Goal: Information Seeking & Learning: Check status

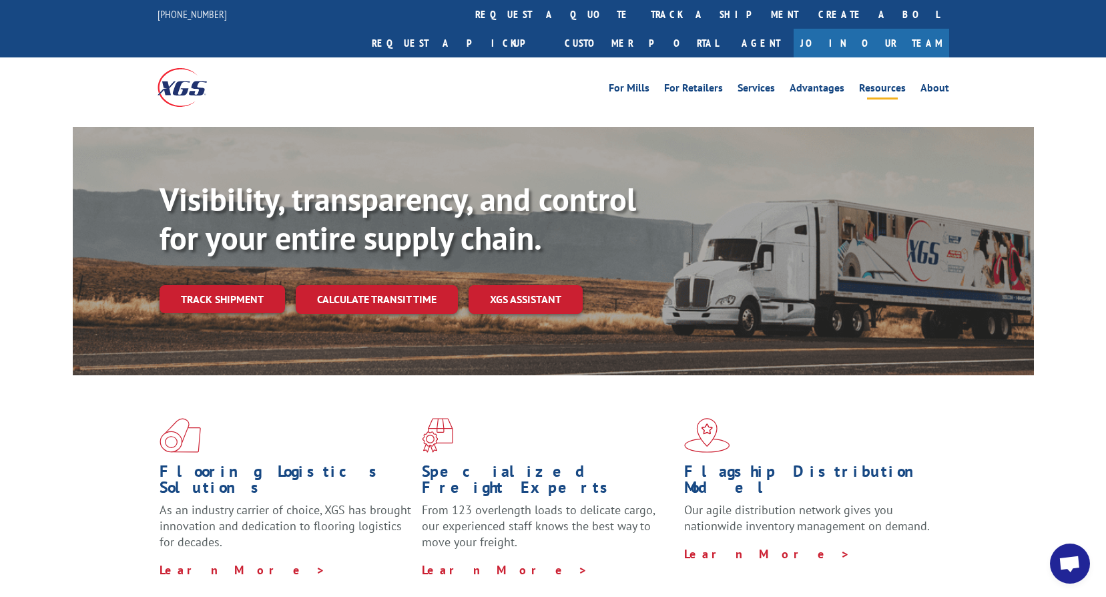
click at [870, 83] on link "Resources" at bounding box center [882, 90] width 47 height 15
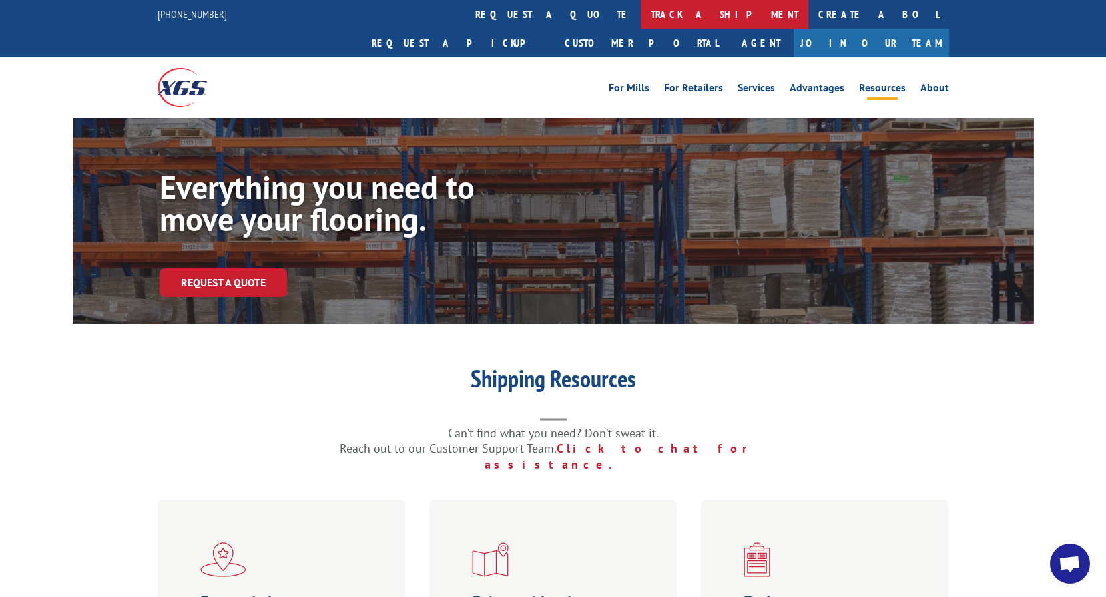
click at [641, 20] on link "track a shipment" at bounding box center [725, 14] width 168 height 29
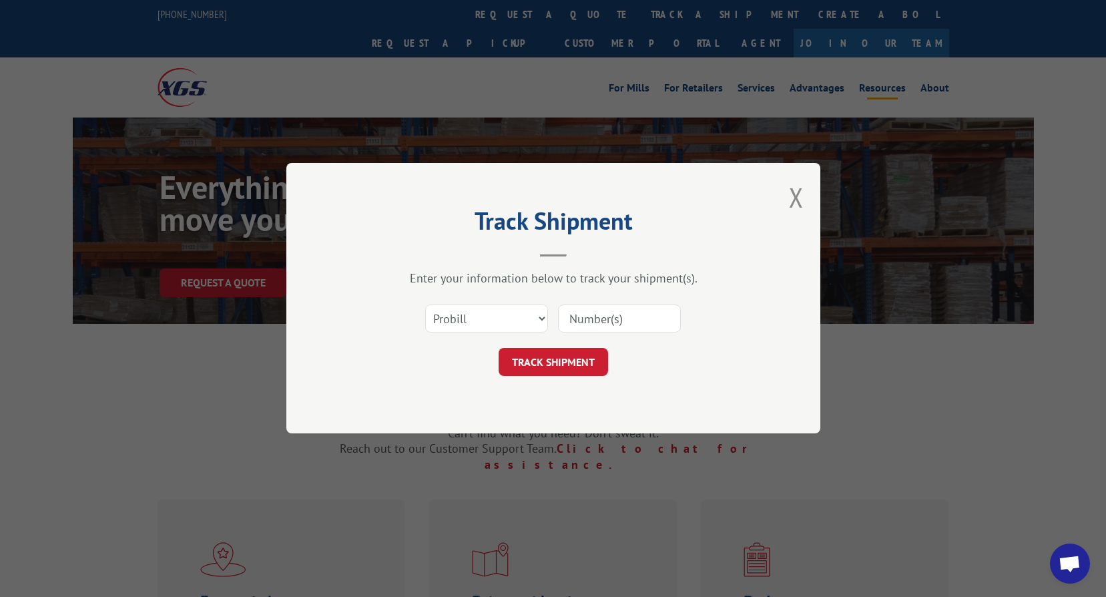
click at [501, 333] on div "Select category... Probill BOL PO" at bounding box center [486, 319] width 121 height 31
click at [497, 325] on select "Select category... Probill BOL PO" at bounding box center [486, 319] width 123 height 28
select select "bol"
click at [425, 305] on select "Select category... Probill BOL PO" at bounding box center [486, 319] width 123 height 28
click at [627, 311] on input at bounding box center [619, 319] width 123 height 28
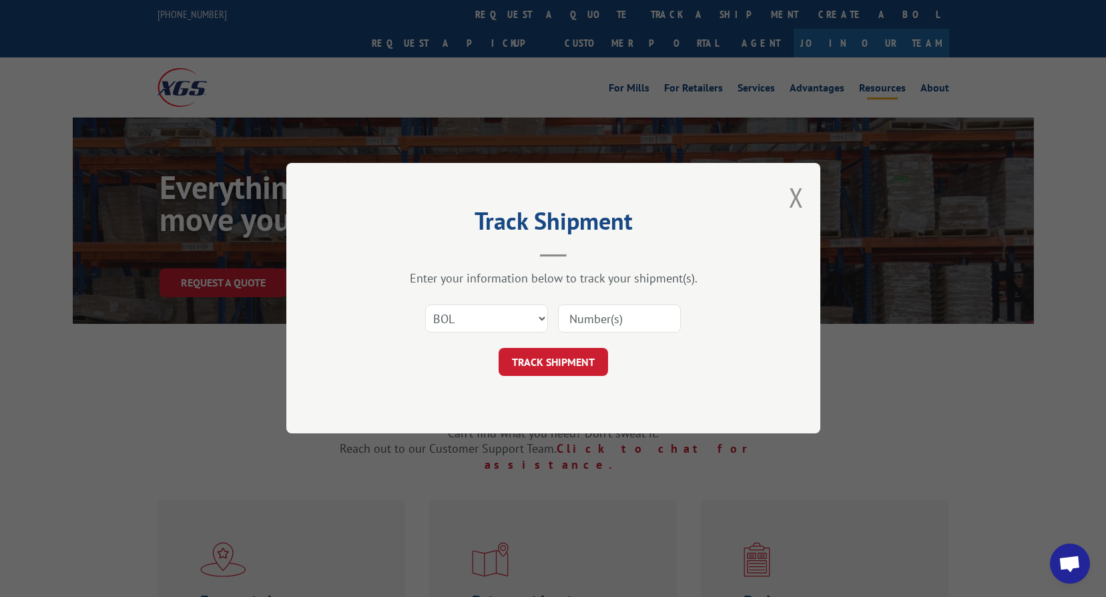
paste input "2818327"
type input "2818327"
click at [548, 366] on button "TRACK SHIPMENT" at bounding box center [553, 362] width 109 height 28
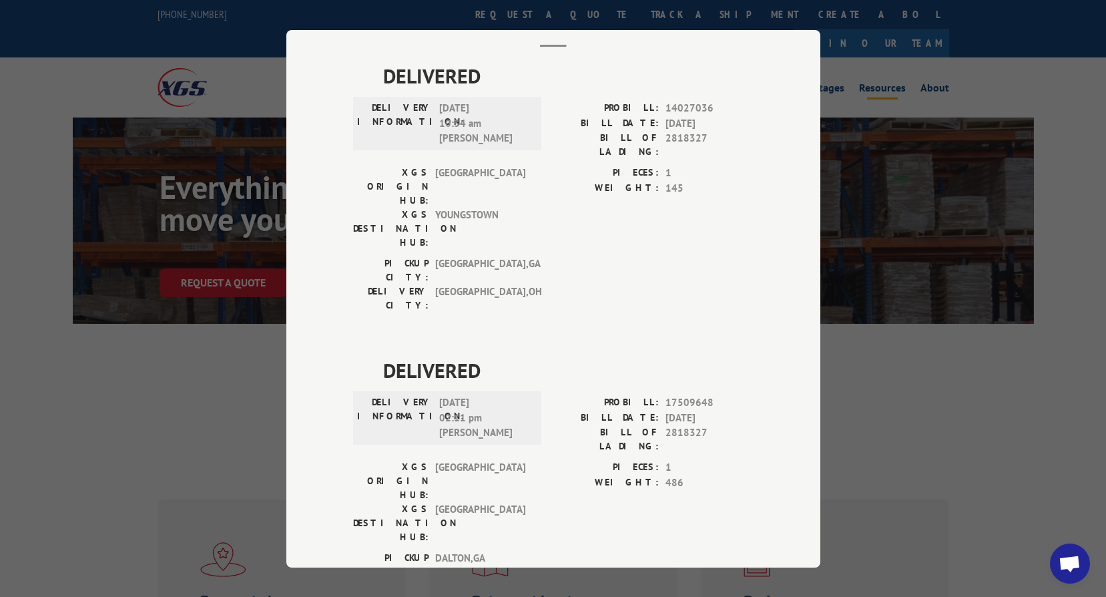
scroll to position [79, 0]
